Goal: Information Seeking & Learning: Check status

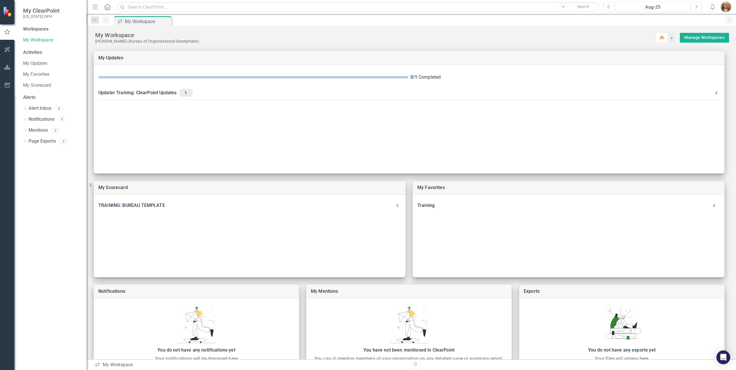
click at [19, 85] on div "Workspaces My Workspace Activities My Updates My Favorites My Scorecard Alerts …" at bounding box center [50, 198] width 72 height 345
click at [23, 85] on div "Workspaces My Workspace Activities My Updates My Favorites My Scorecard Alerts …" at bounding box center [50, 198] width 72 height 345
click at [7, 67] on icon "button" at bounding box center [7, 67] width 6 height 5
click at [25, 60] on icon "Dropdown" at bounding box center [25, 60] width 4 height 3
click at [27, 70] on icon "Dropdown" at bounding box center [28, 70] width 4 height 3
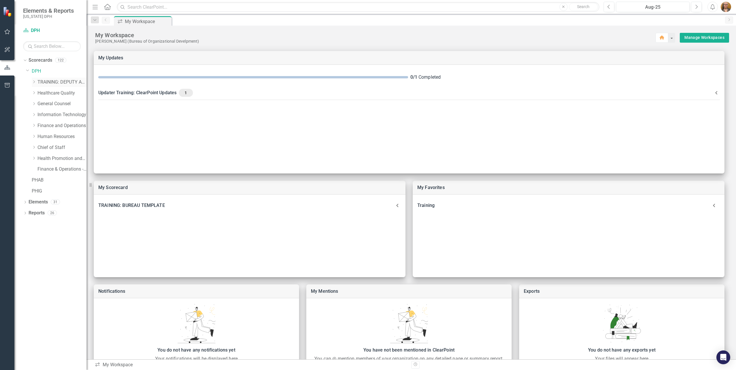
click at [34, 82] on icon "Dropdown" at bounding box center [34, 81] width 4 height 3
click at [25, 213] on icon "Dropdown" at bounding box center [25, 213] width 4 height 3
click at [28, 224] on icon "Dropdown" at bounding box center [28, 224] width 4 height 3
click at [28, 336] on icon "Dropdown" at bounding box center [28, 336] width 4 height 3
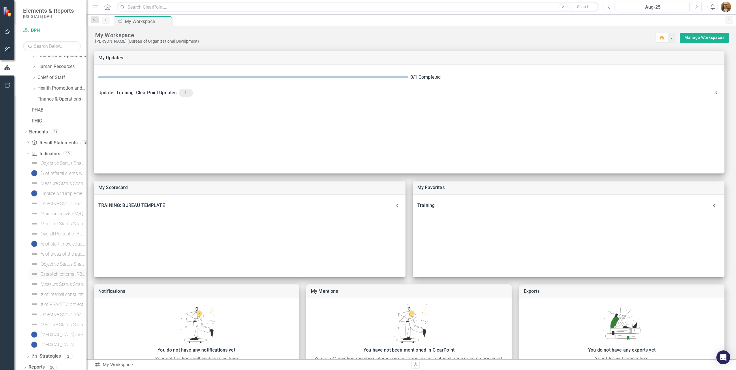
scroll to position [85, 0]
click at [29, 353] on icon "Dropdown" at bounding box center [28, 353] width 4 height 3
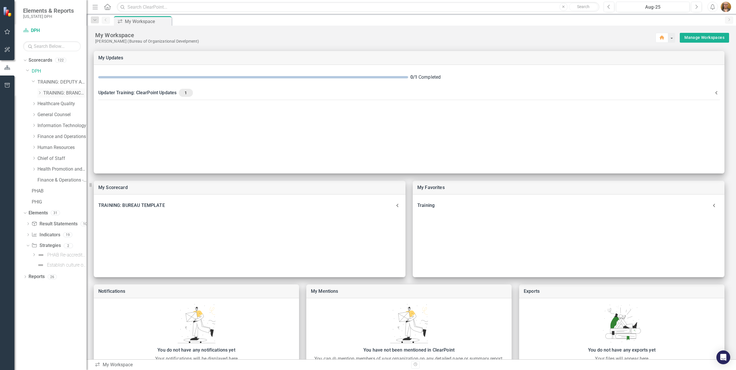
click at [38, 93] on icon "Dropdown" at bounding box center [40, 92] width 4 height 3
click at [54, 104] on link "TRAINING: BUREAU TEMPLATE" at bounding box center [68, 104] width 38 height 7
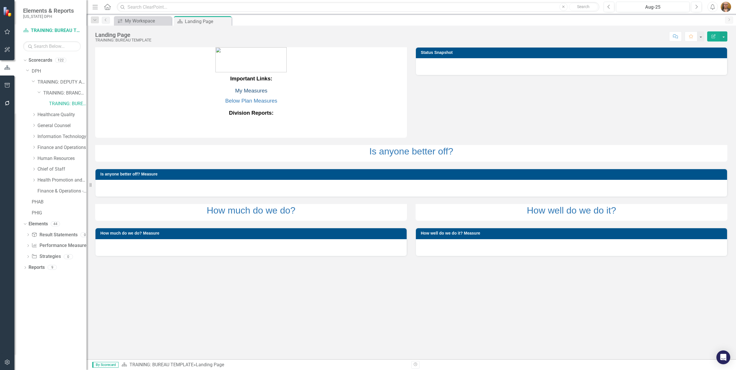
click at [250, 90] on link "My Measures" at bounding box center [251, 91] width 32 height 6
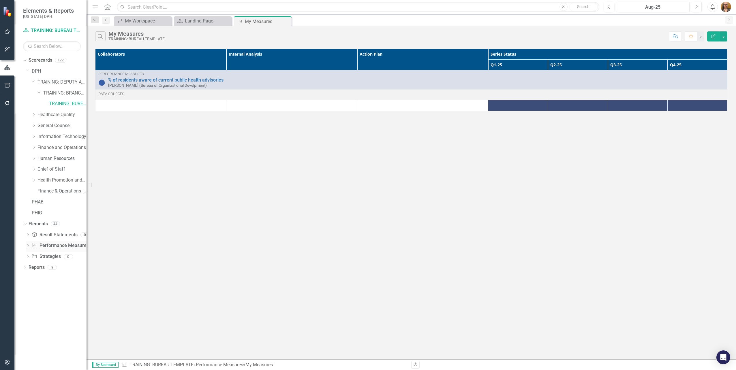
click at [29, 246] on icon "Dropdown" at bounding box center [28, 246] width 4 height 3
click at [28, 236] on icon "Dropdown" at bounding box center [28, 235] width 4 height 3
click at [27, 245] on icon "Dropdown" at bounding box center [28, 246] width 4 height 3
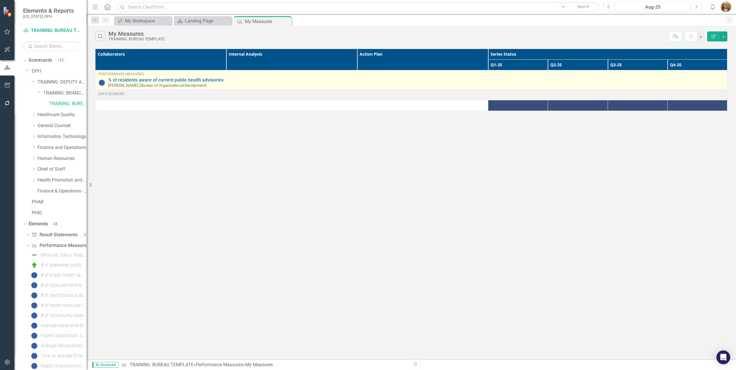
click at [237, 77] on div "Performance Measures % of residents aware of current public health advisories […" at bounding box center [411, 80] width 626 height 16
click at [238, 78] on div "Performance Measures % of residents aware of current public health advisories […" at bounding box center [411, 80] width 626 height 16
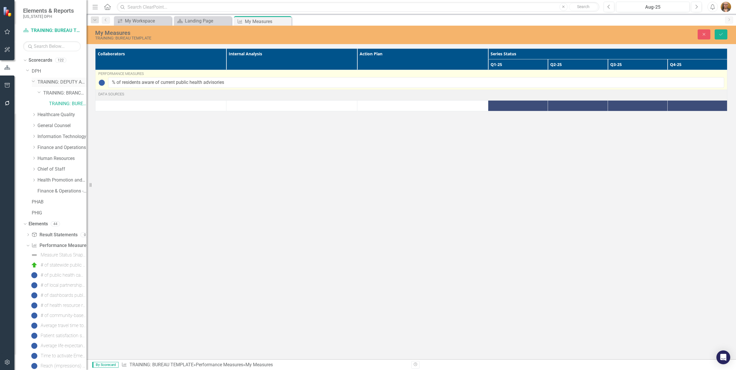
click at [37, 82] on div "Dropdown" at bounding box center [35, 82] width 6 height 3
click at [55, 83] on link "TRAINING: DEPUTY AREA" at bounding box center [62, 82] width 49 height 7
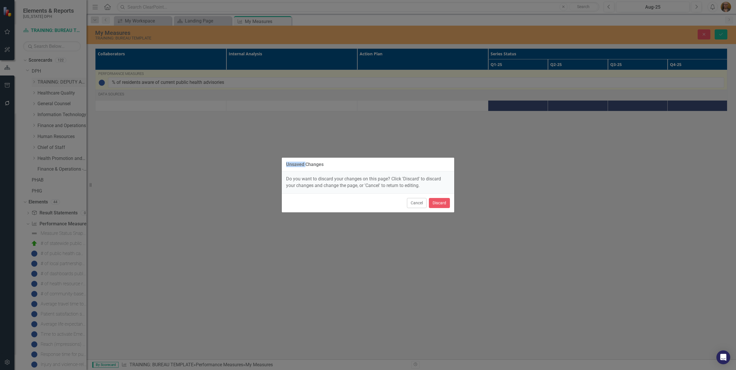
click at [55, 83] on div "Unsaved Changes Do you want to discard your changes on this page? Click 'Discar…" at bounding box center [368, 185] width 736 height 370
click at [437, 204] on button "Discard" at bounding box center [439, 203] width 21 height 10
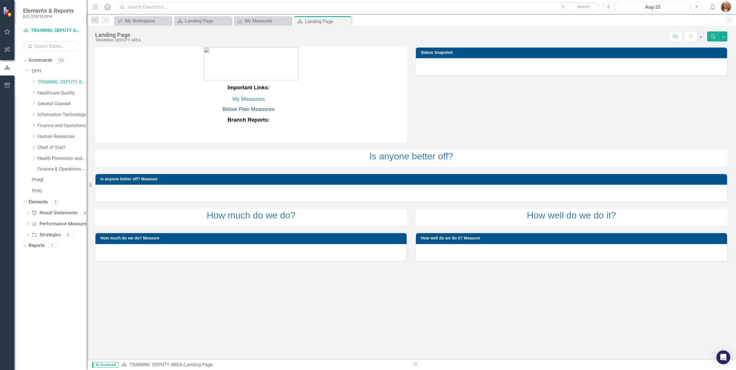
click at [246, 109] on link "Below Plan Measures" at bounding box center [249, 109] width 52 height 6
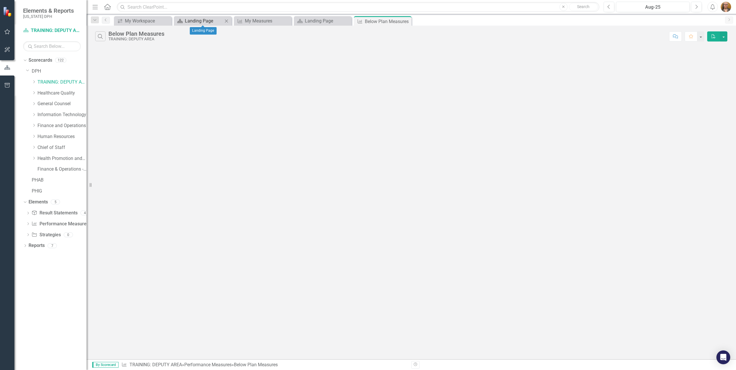
click at [198, 20] on div "Landing Page" at bounding box center [204, 20] width 38 height 7
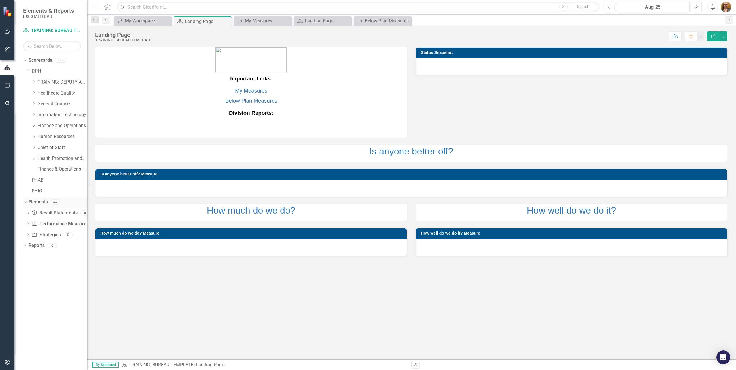
click at [25, 203] on icon "Dropdown" at bounding box center [24, 202] width 3 height 4
click at [41, 203] on link "Elements" at bounding box center [38, 202] width 19 height 7
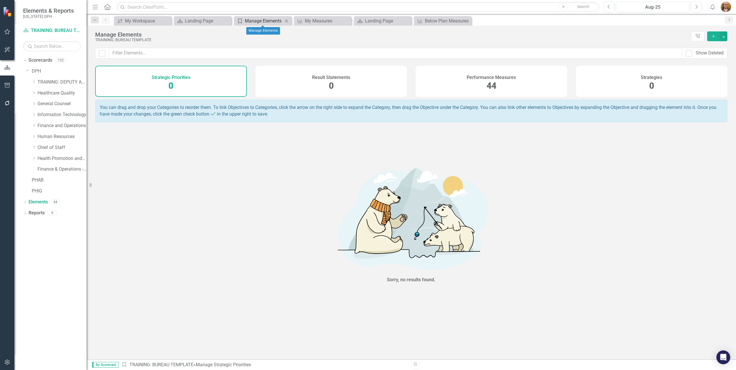
click at [269, 20] on div "Manage Elements" at bounding box center [264, 20] width 38 height 7
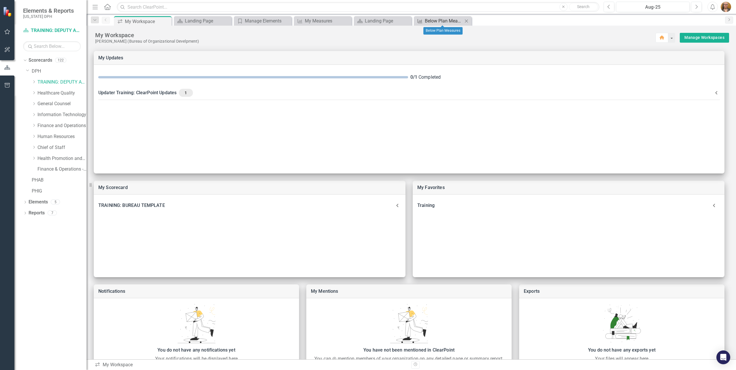
click at [435, 22] on div "Below Plan Measures" at bounding box center [444, 20] width 38 height 7
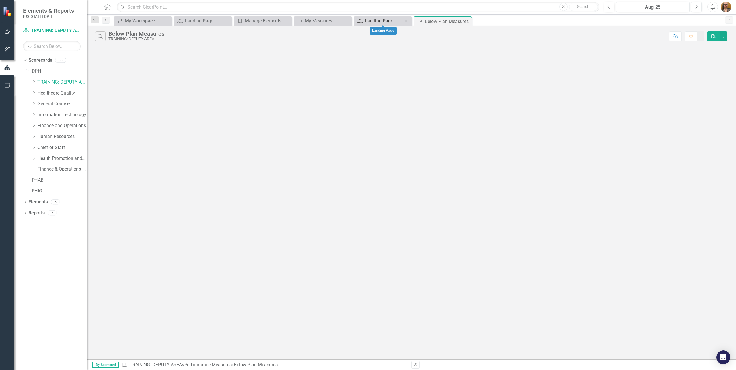
click at [390, 21] on div "Landing Page" at bounding box center [384, 20] width 38 height 7
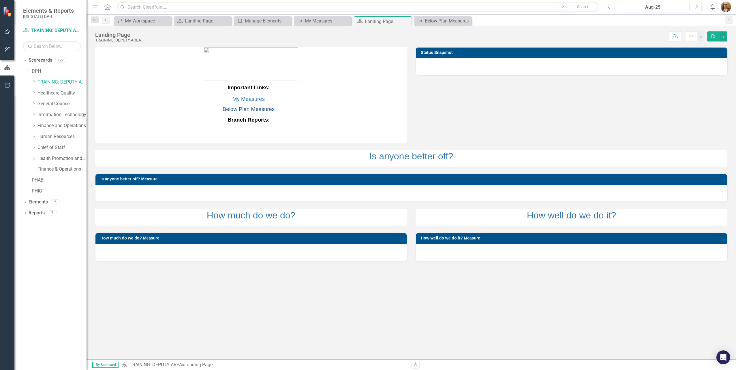
click at [248, 108] on link "Below Plan Measures" at bounding box center [249, 109] width 52 height 6
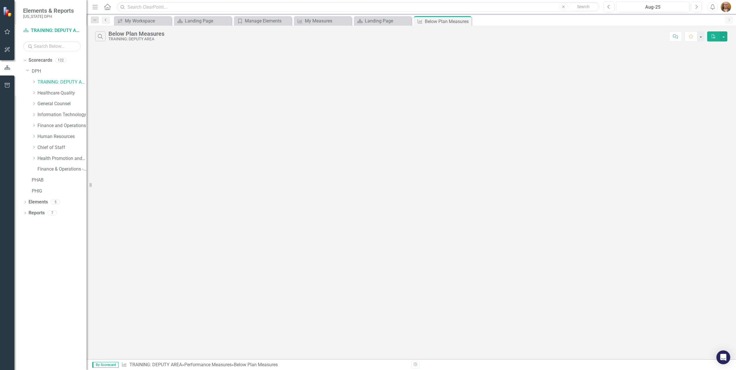
click at [105, 21] on icon "Previous" at bounding box center [106, 19] width 5 height 3
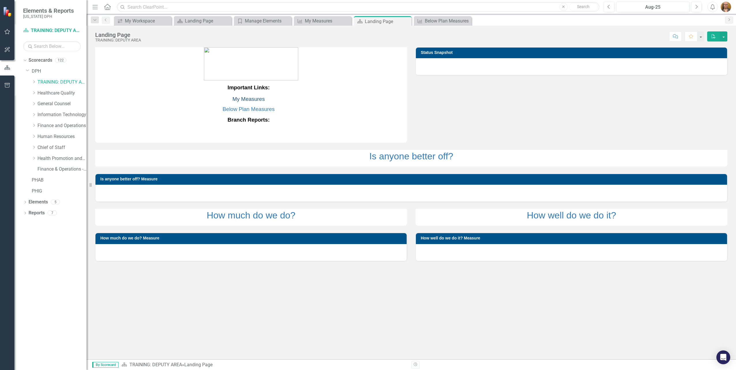
click at [247, 99] on link "My Measures" at bounding box center [249, 99] width 32 height 6
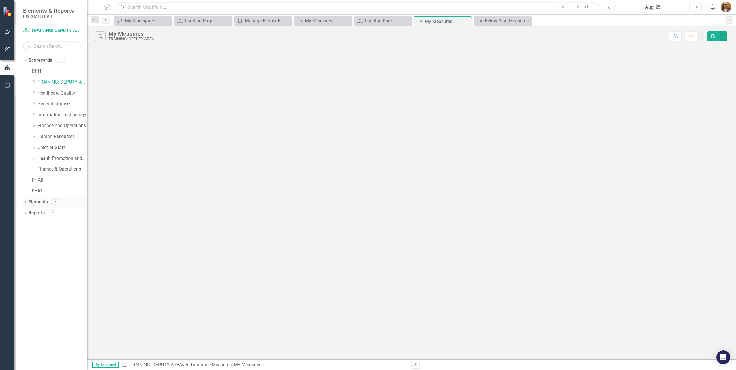
click at [39, 199] on link "Elements" at bounding box center [38, 202] width 19 height 7
click at [39, 203] on link "Elements" at bounding box center [38, 202] width 19 height 7
click at [25, 203] on icon "Dropdown" at bounding box center [25, 202] width 4 height 3
click at [51, 224] on link "Performance Measure Performance Measures" at bounding box center [59, 224] width 57 height 7
click at [28, 225] on icon at bounding box center [27, 224] width 1 height 3
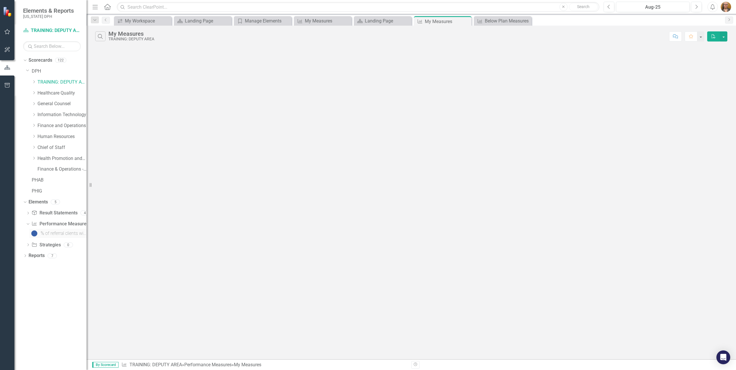
click at [57, 235] on div "% of referral clients with completed appointments" at bounding box center [64, 233] width 46 height 5
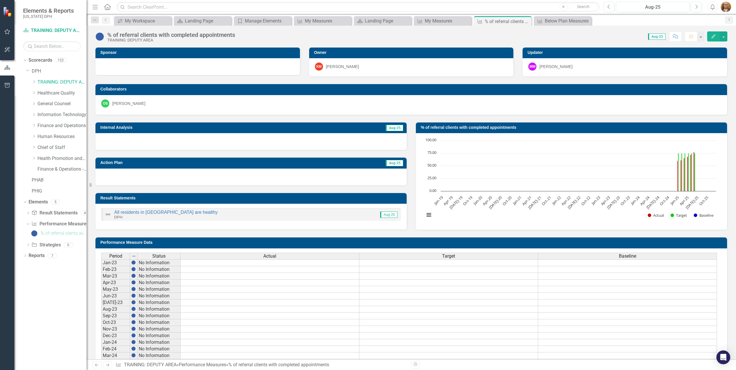
click at [197, 127] on h3 "Internal Analysis" at bounding box center [197, 128] width 194 height 4
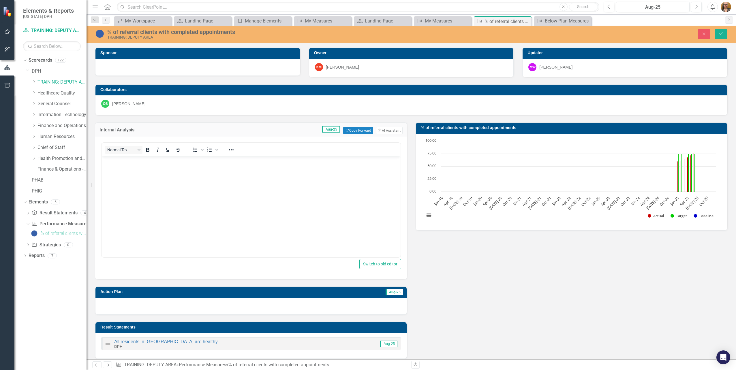
click at [324, 130] on span "Aug-25" at bounding box center [331, 129] width 18 height 6
click at [326, 130] on span "Aug-25" at bounding box center [331, 129] width 18 height 6
click at [325, 130] on span "Aug-25" at bounding box center [331, 129] width 18 height 6
click at [322, 130] on span "Aug-25" at bounding box center [331, 129] width 18 height 6
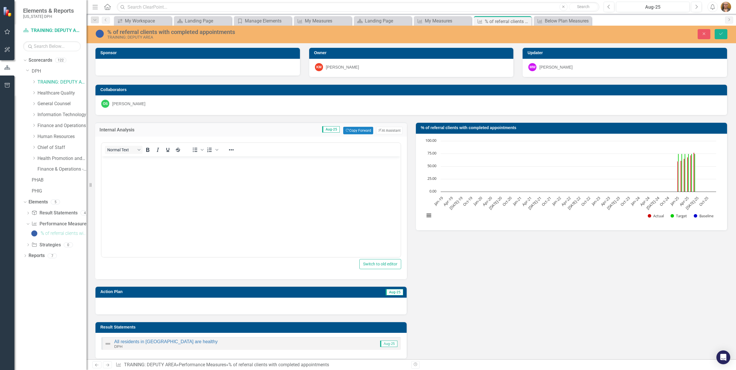
click at [322, 130] on span "Aug-25" at bounding box center [331, 129] width 18 height 6
click at [328, 129] on span "Aug-25" at bounding box center [331, 129] width 18 height 6
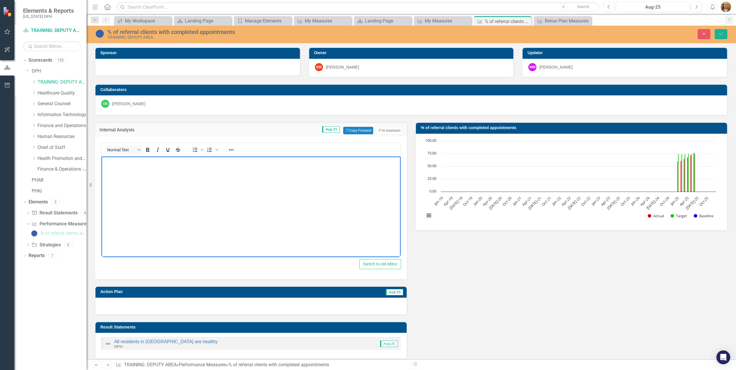
drag, startPoint x: 428, startPoint y: 286, endPoint x: 217, endPoint y: 233, distance: 218.1
click at [217, 233] on body "Rich Text Area. Press ALT-0 for help." at bounding box center [251, 200] width 299 height 87
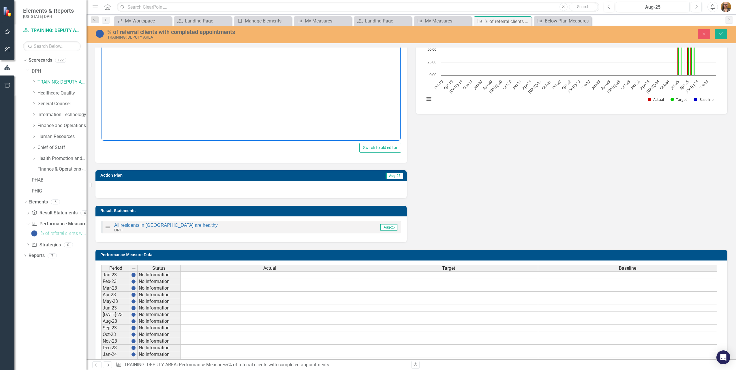
scroll to position [144, 0]
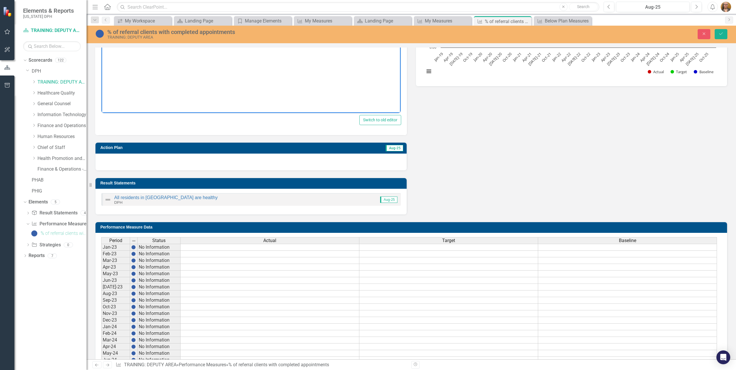
click at [113, 289] on td "[DATE]-23" at bounding box center [115, 287] width 29 height 7
click at [112, 288] on td "[DATE]-23" at bounding box center [115, 287] width 29 height 7
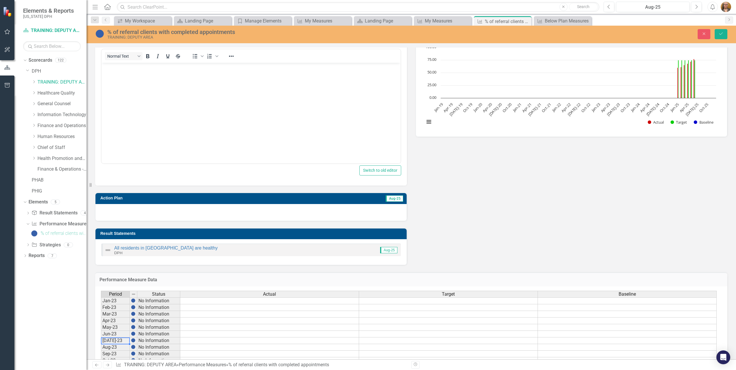
scroll to position [0, 0]
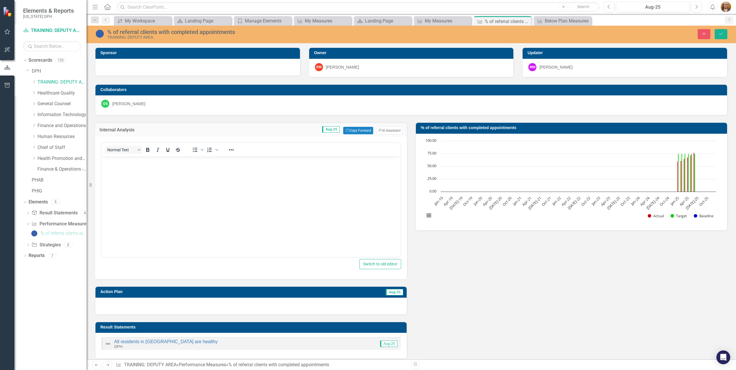
click at [334, 129] on span "Aug-25" at bounding box center [331, 129] width 18 height 6
click at [684, 178] on rect "Interactive chart" at bounding box center [570, 181] width 297 height 87
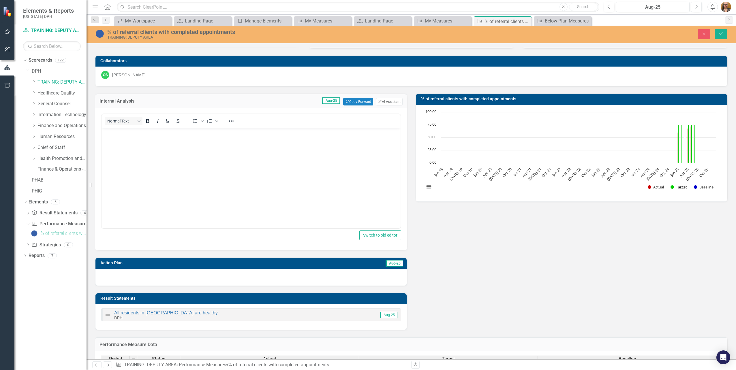
click at [676, 188] on button "Show Target" at bounding box center [679, 187] width 17 height 5
click at [655, 188] on button "Show Actual" at bounding box center [656, 187] width 16 height 5
click at [700, 187] on button "Show Baseline" at bounding box center [704, 187] width 20 height 5
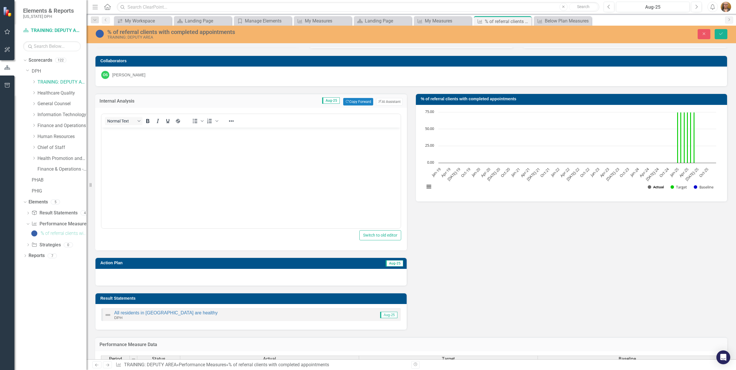
click at [652, 186] on button "Show Actual" at bounding box center [656, 187] width 16 height 5
